Goal: Use online tool/utility

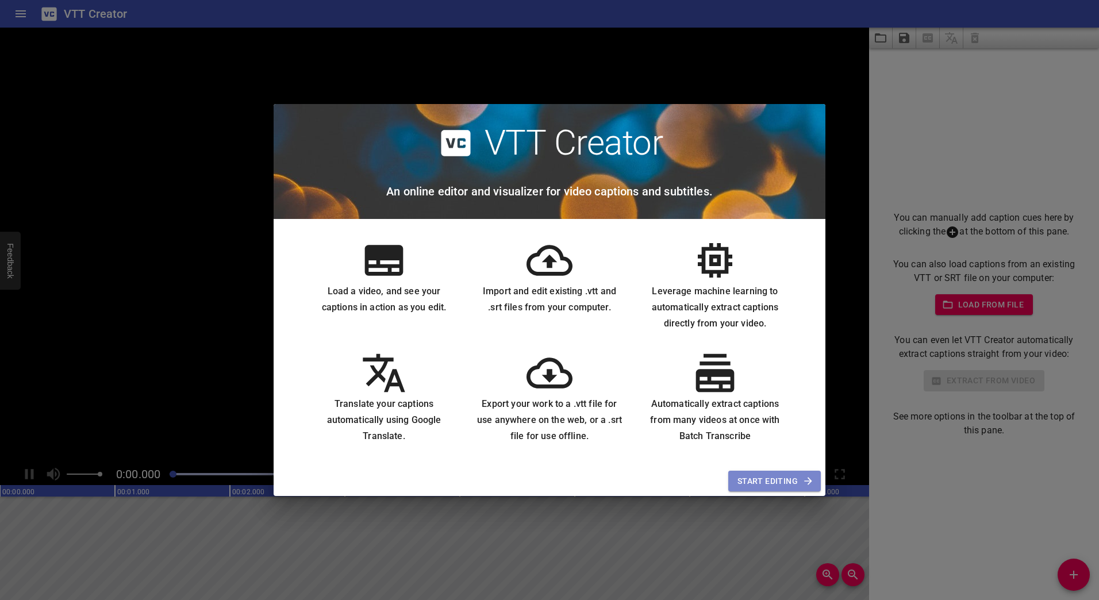
click at [768, 477] on span "Start Editing" at bounding box center [774, 481] width 74 height 14
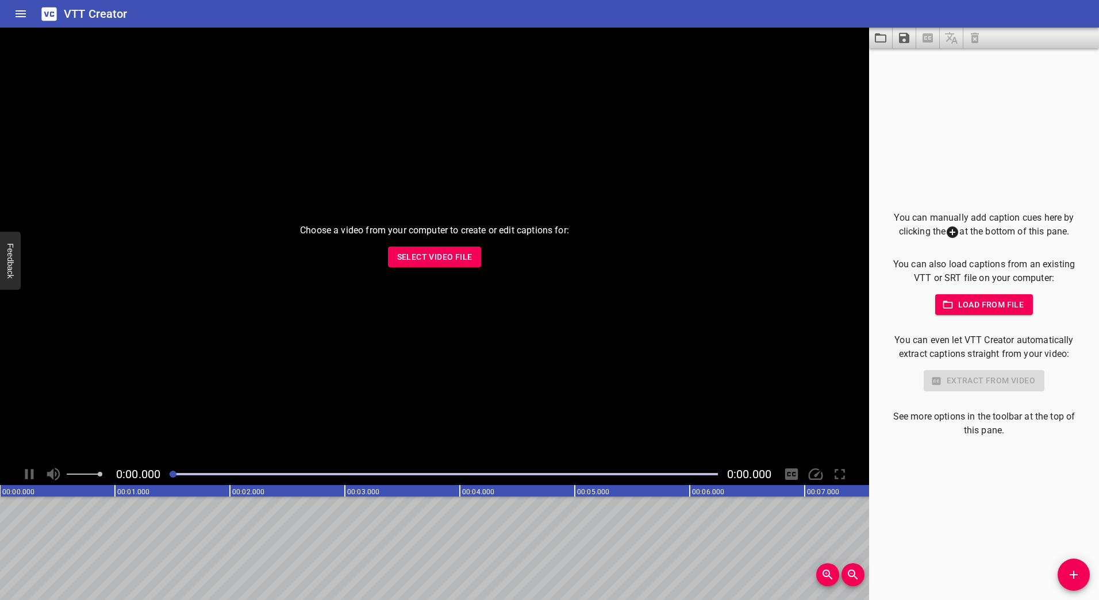
click at [426, 251] on span "Select Video File" at bounding box center [434, 257] width 75 height 14
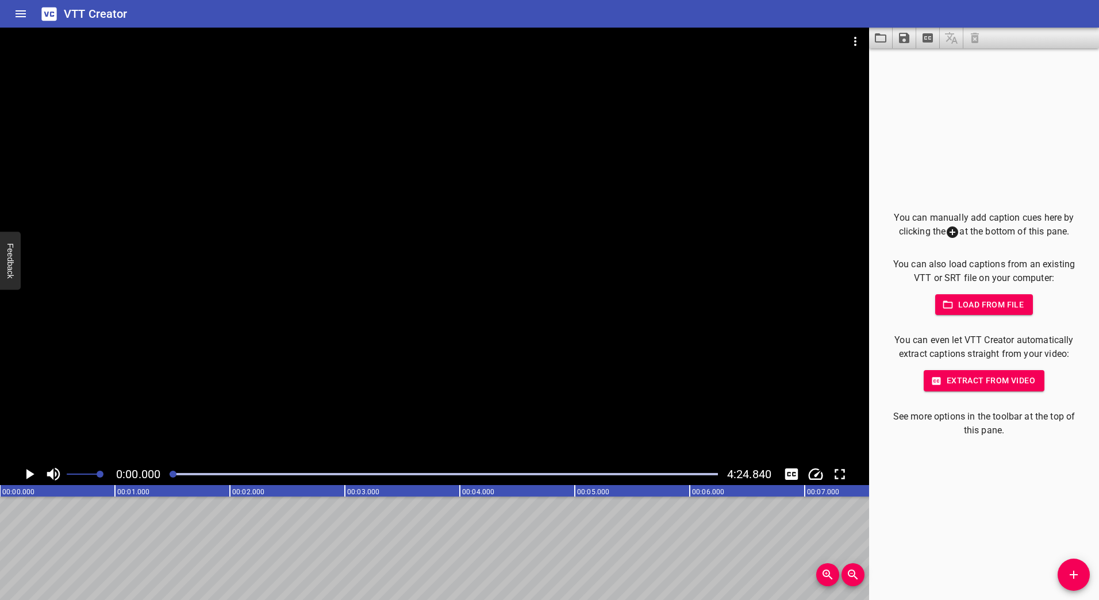
click at [27, 474] on icon "Play/Pause" at bounding box center [30, 474] width 8 height 10
click at [416, 311] on div at bounding box center [434, 246] width 869 height 436
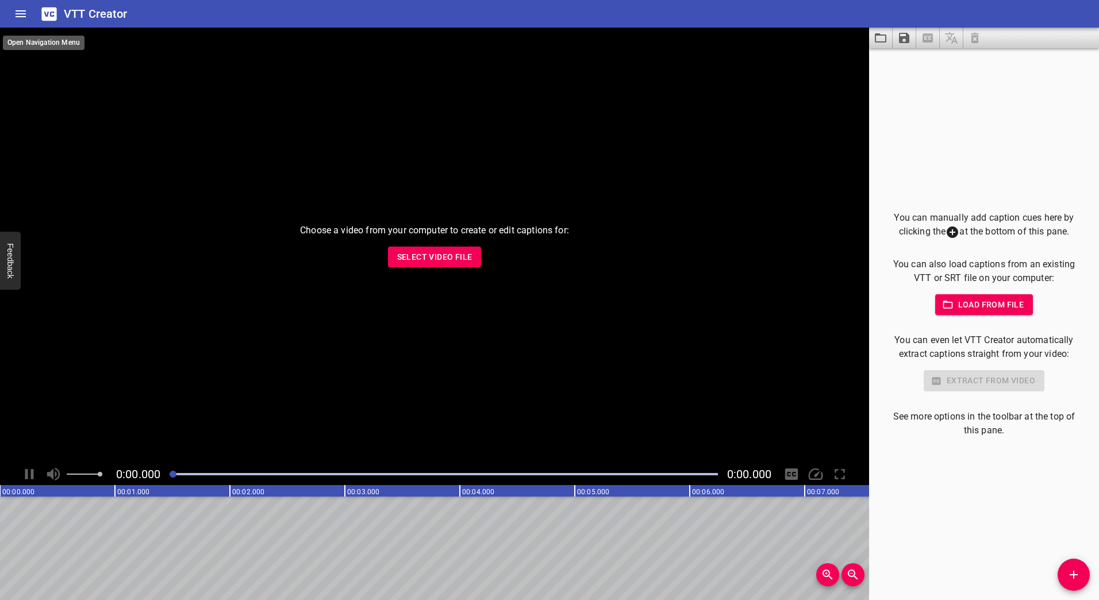
click at [17, 13] on icon "Home" at bounding box center [21, 13] width 10 height 7
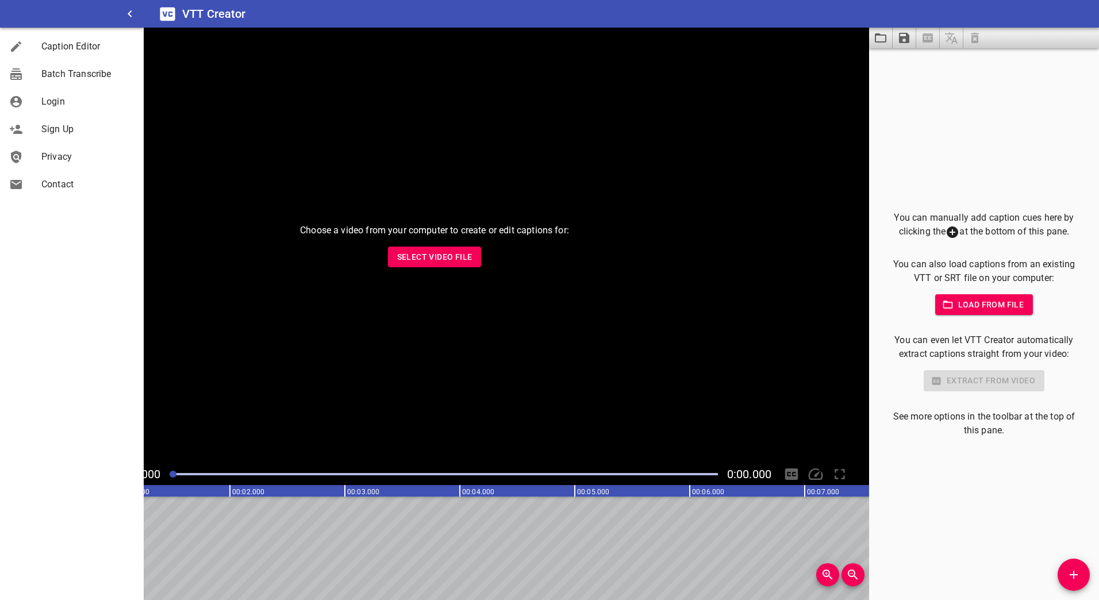
click at [133, 16] on icon "button" at bounding box center [130, 14] width 14 height 14
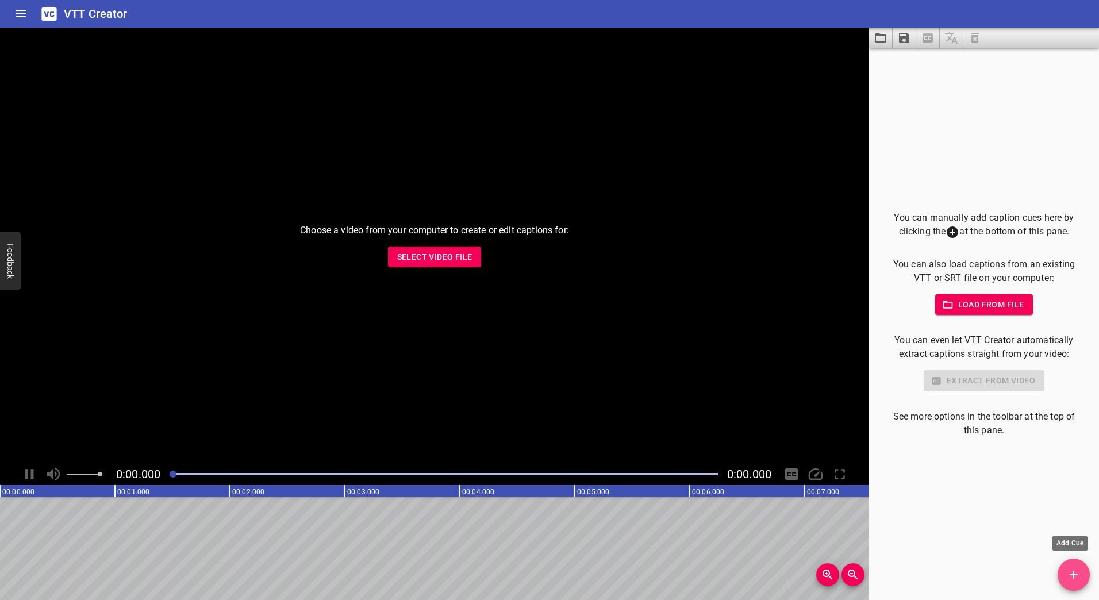
click at [1074, 571] on icon "Add Cue" at bounding box center [1074, 575] width 8 height 8
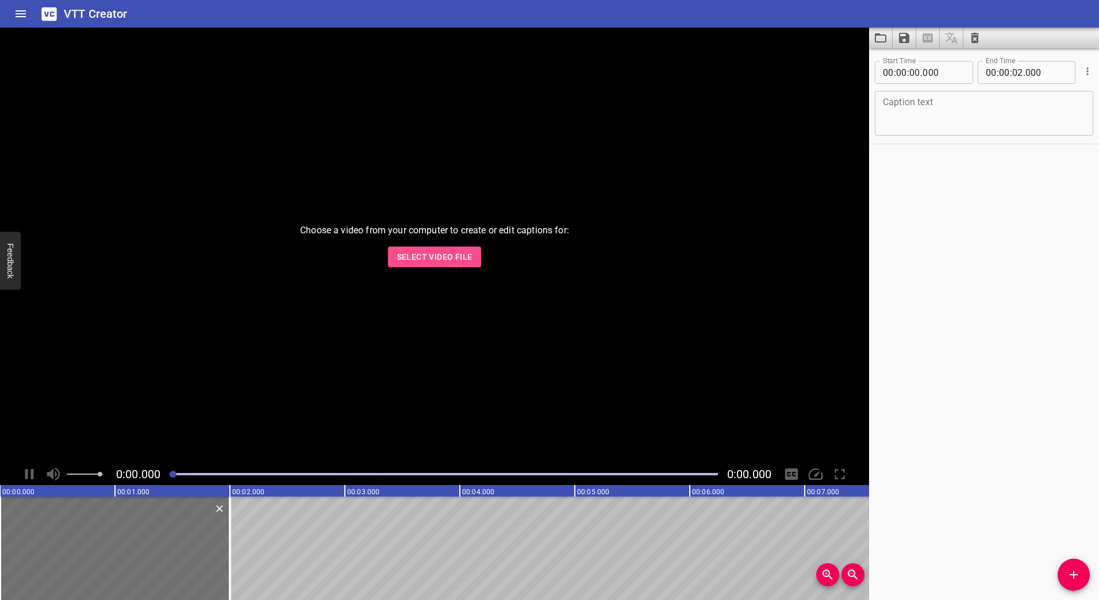
click at [466, 255] on span "Select Video File" at bounding box center [434, 257] width 75 height 14
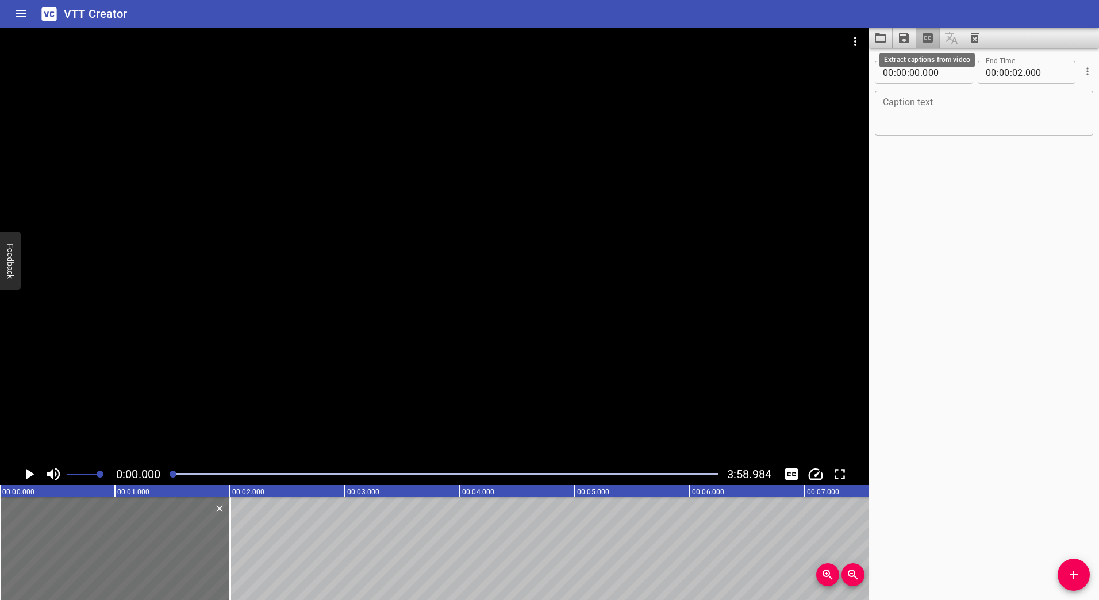
click at [928, 41] on icon "Extract captions from video" at bounding box center [927, 37] width 10 height 9
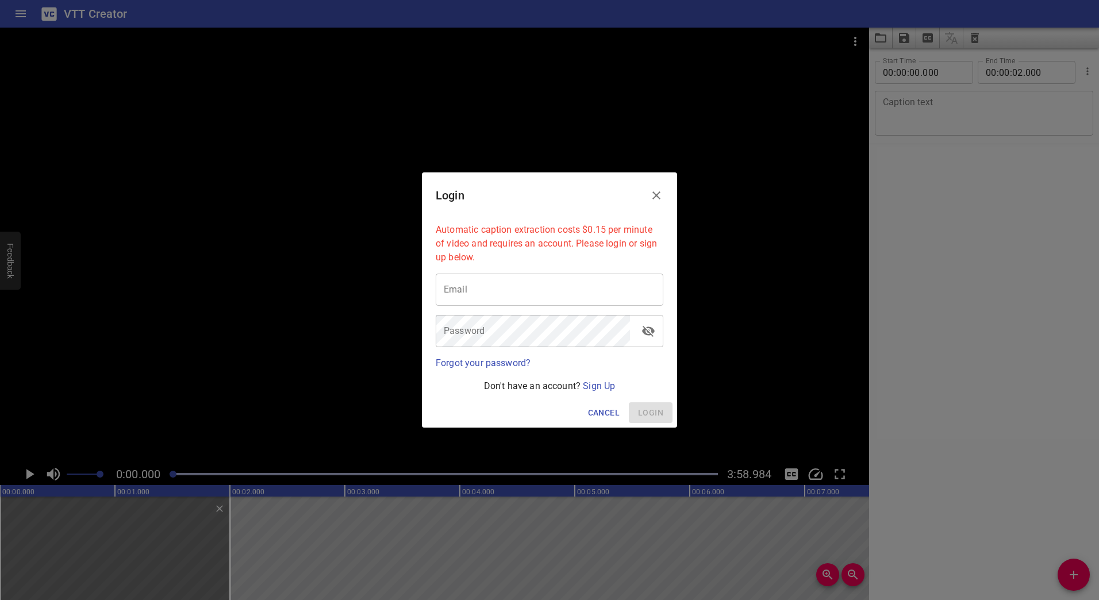
click at [527, 297] on input "email" at bounding box center [550, 290] width 228 height 32
click at [665, 413] on button "Login" at bounding box center [651, 412] width 44 height 21
click at [543, 292] on input "luka.[PERSON_NAME]@[PERSON_NAME]" at bounding box center [550, 290] width 228 height 32
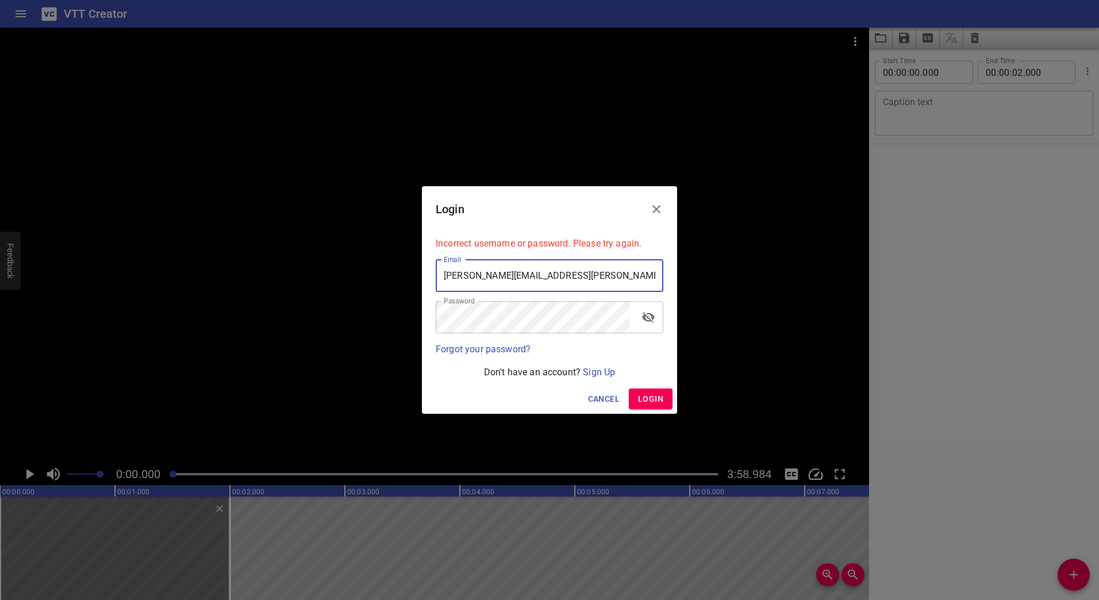
type input "[PERSON_NAME][EMAIL_ADDRESS][PERSON_NAME][DOMAIN_NAME]"
drag, startPoint x: 666, startPoint y: 405, endPoint x: 639, endPoint y: 392, distance: 29.6
click at [664, 398] on button "Login" at bounding box center [651, 399] width 44 height 21
click at [647, 321] on icon "toggle password visibility" at bounding box center [648, 317] width 13 height 11
click at [647, 321] on icon "toggle password visibility" at bounding box center [648, 317] width 13 height 9
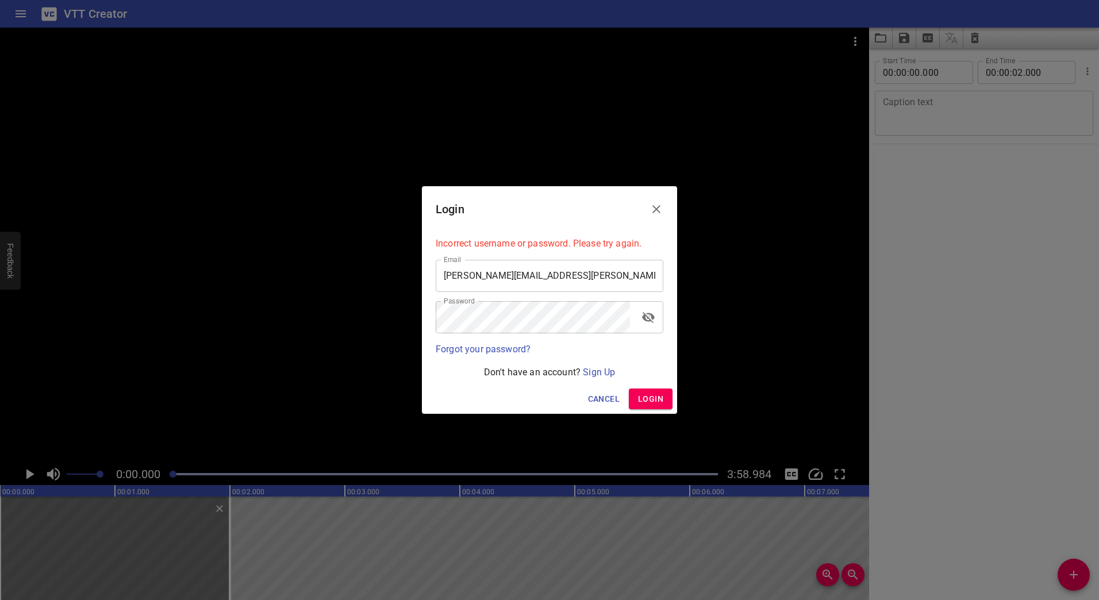
click at [647, 317] on icon "toggle password visibility" at bounding box center [648, 317] width 13 height 11
click at [652, 317] on icon "toggle password visibility" at bounding box center [648, 317] width 13 height 9
click at [656, 398] on span "Login" at bounding box center [650, 399] width 25 height 14
click at [607, 397] on span "Cancel" at bounding box center [604, 399] width 32 height 14
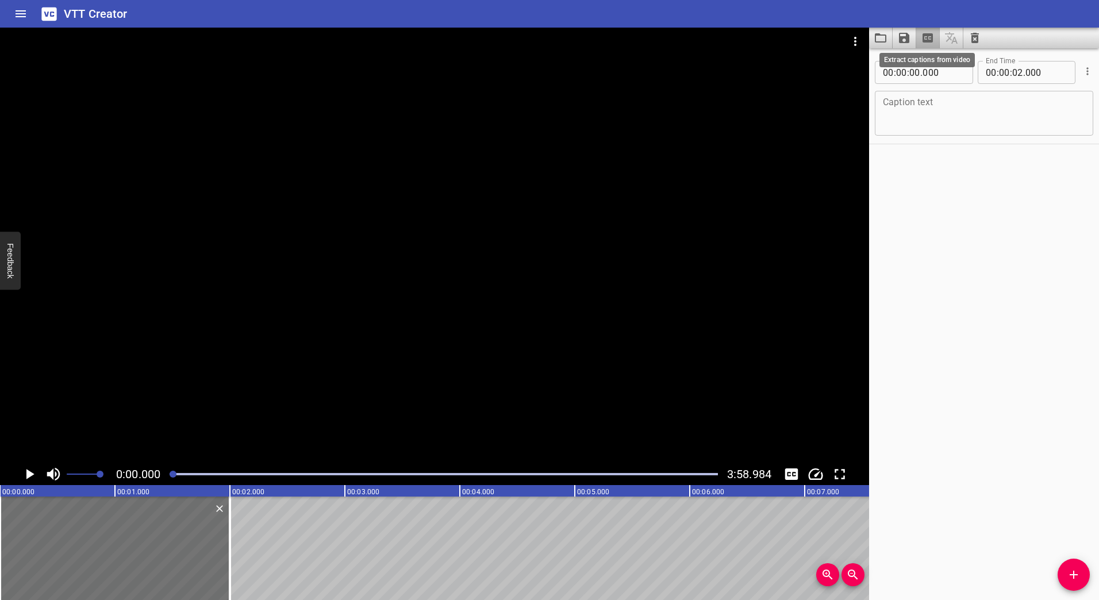
click at [930, 43] on icon "Extract captions from video" at bounding box center [928, 38] width 14 height 14
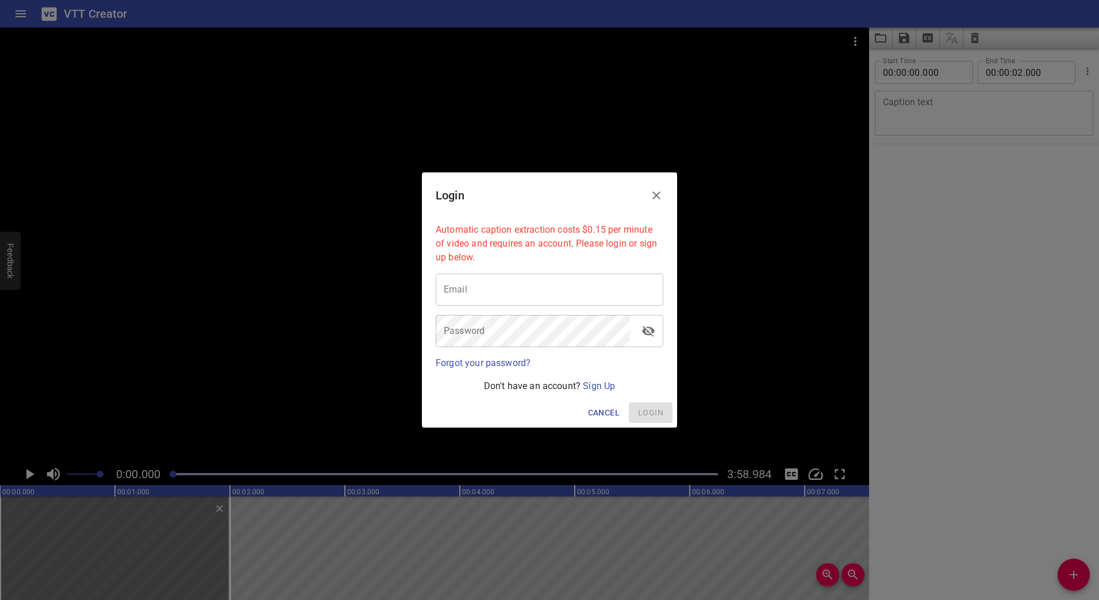
click at [513, 297] on input "email" at bounding box center [550, 290] width 228 height 32
